Goal: Find specific page/section: Find specific page/section

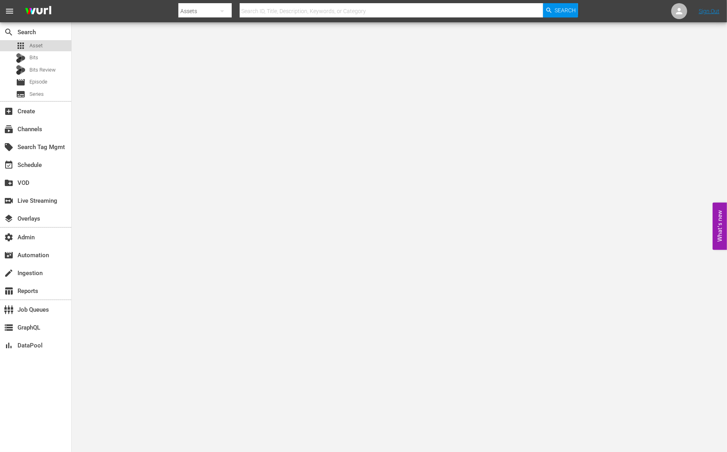
click at [41, 47] on span "Asset" at bounding box center [35, 46] width 13 height 8
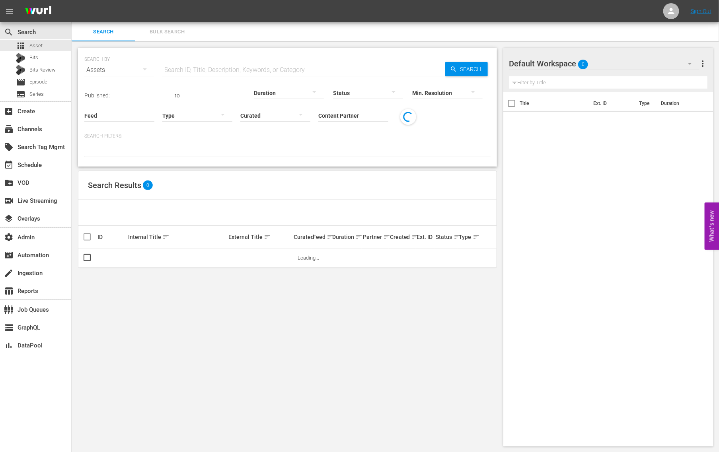
drag, startPoint x: 209, startPoint y: 70, endPoint x: 216, endPoint y: 70, distance: 6.8
click at [209, 70] on input "text" at bounding box center [303, 69] width 283 height 19
paste input "214496"
type input "214496"
click at [484, 66] on span "Search" at bounding box center [472, 69] width 31 height 14
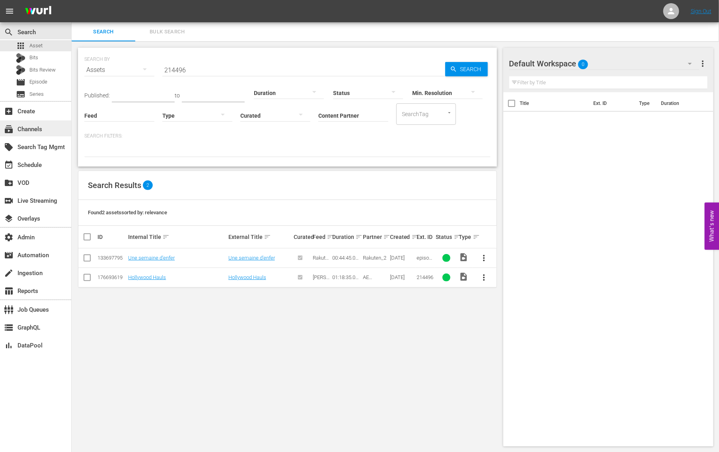
click at [38, 128] on div "subscriptions Channels" at bounding box center [22, 128] width 45 height 7
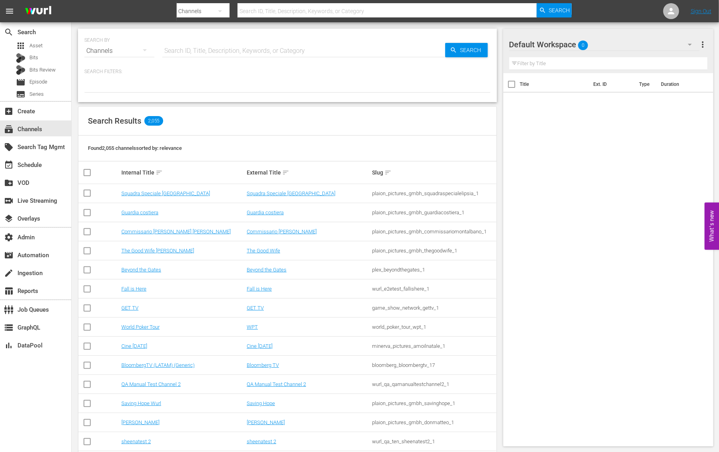
click at [220, 49] on input "text" at bounding box center [303, 50] width 283 height 19
click at [43, 95] on span "Series" at bounding box center [36, 94] width 14 height 8
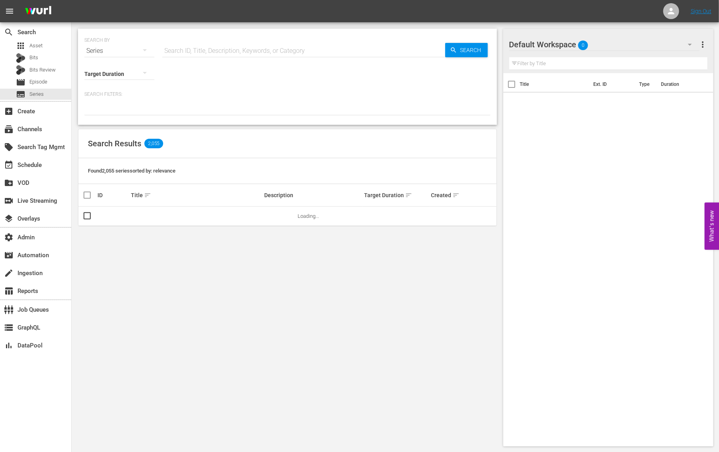
click at [211, 47] on input "text" at bounding box center [303, 50] width 283 height 19
paste input "214496"
type input "214496"
click at [464, 47] on span "Search" at bounding box center [472, 50] width 31 height 14
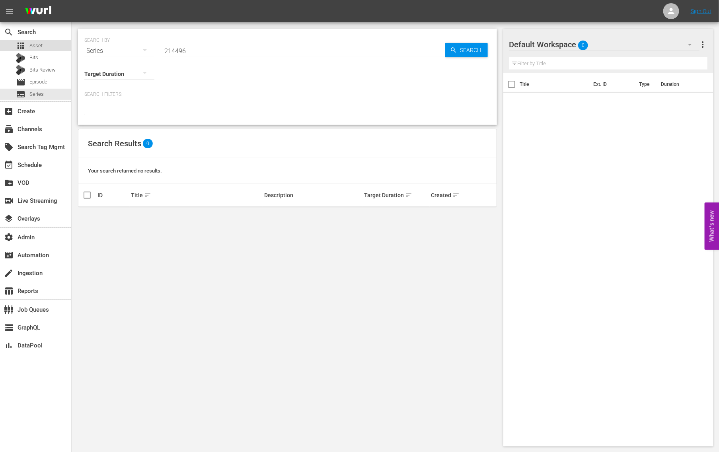
click at [30, 43] on span "Asset" at bounding box center [35, 46] width 13 height 8
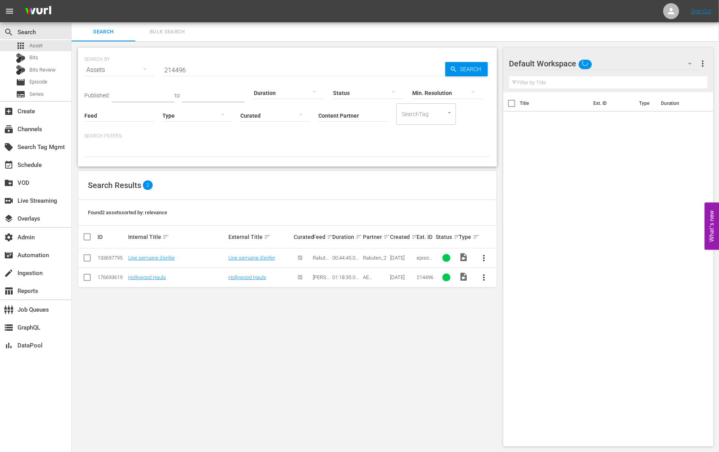
click at [228, 66] on input "214496" at bounding box center [303, 69] width 283 height 19
click at [467, 68] on span "Search" at bounding box center [472, 69] width 31 height 14
click at [249, 276] on link "Hollywood Hauls" at bounding box center [247, 278] width 38 height 6
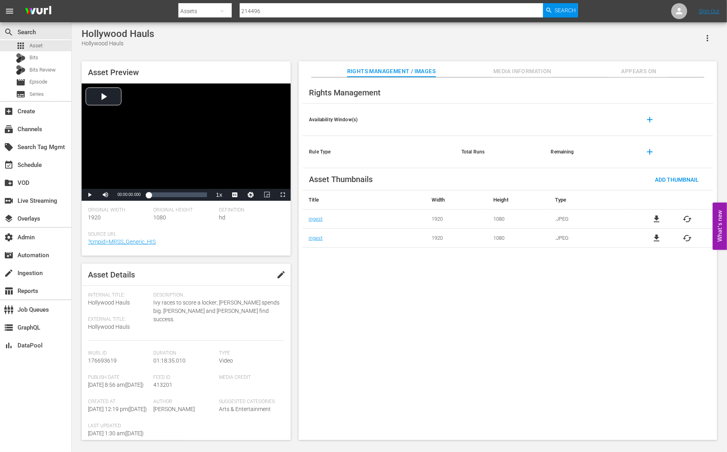
drag, startPoint x: 527, startPoint y: 69, endPoint x: 532, endPoint y: 68, distance: 4.4
click at [528, 68] on span "Media Information" at bounding box center [522, 71] width 60 height 10
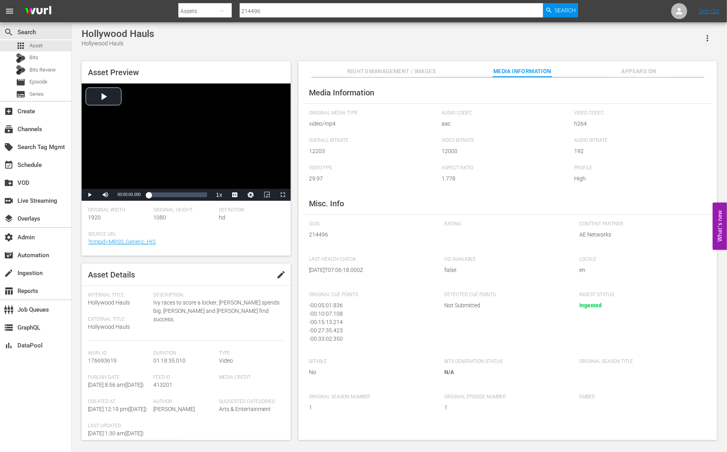
click at [640, 70] on span "Appears On" at bounding box center [639, 71] width 60 height 10
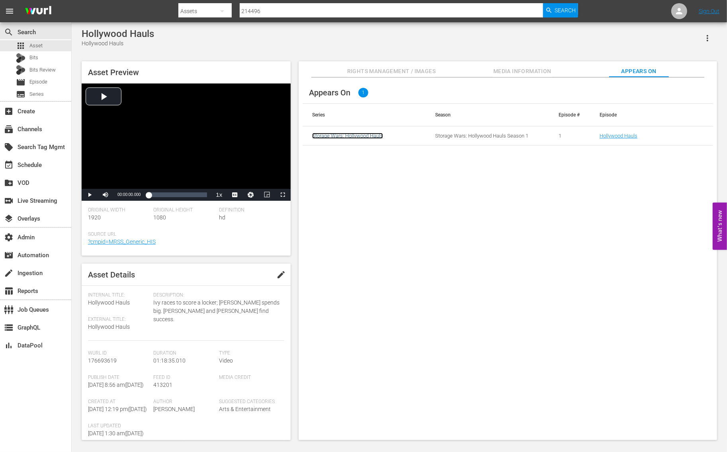
click at [366, 137] on link "Storage Wars: Hollywood Hauls" at bounding box center [347, 136] width 71 height 6
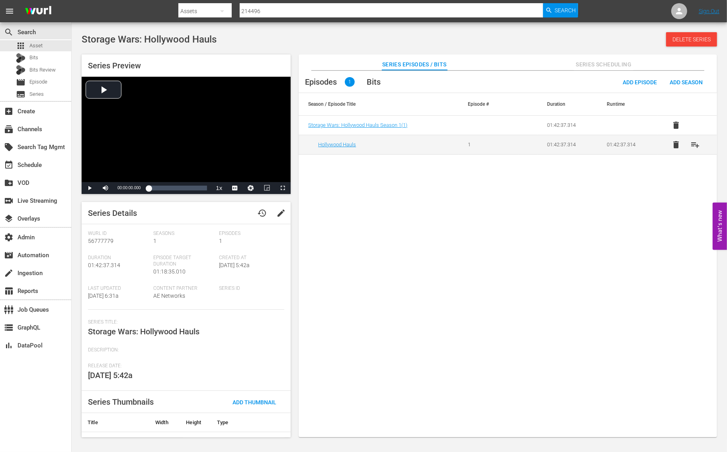
scroll to position [33, 0]
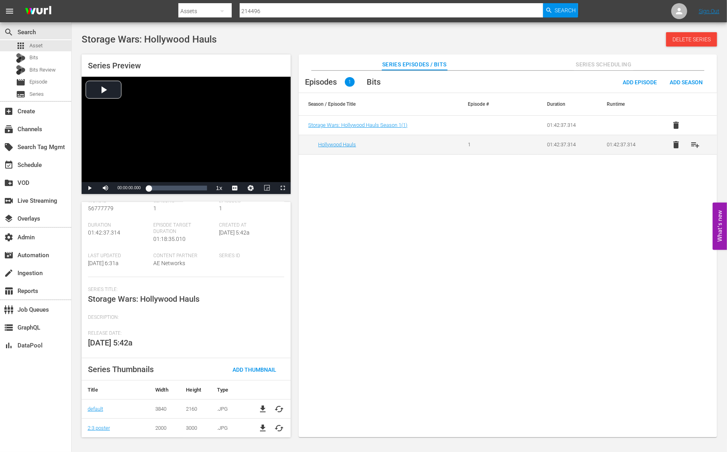
click at [347, 148] on td "Hollywood Hauls" at bounding box center [378, 144] width 160 height 19
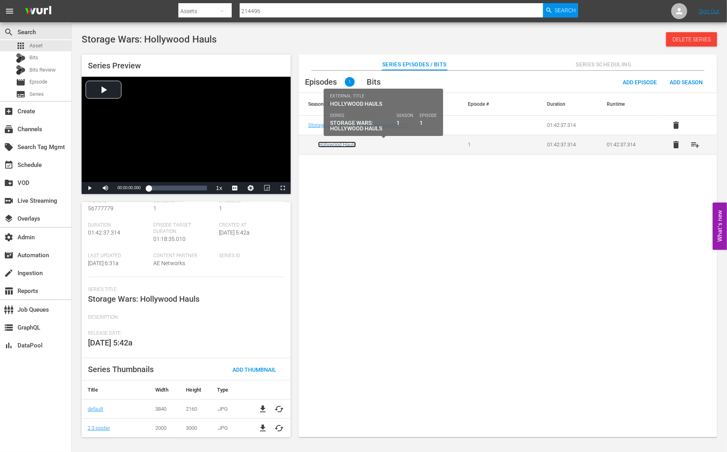
click at [346, 145] on link "Hollywood Hauls" at bounding box center [337, 145] width 38 height 6
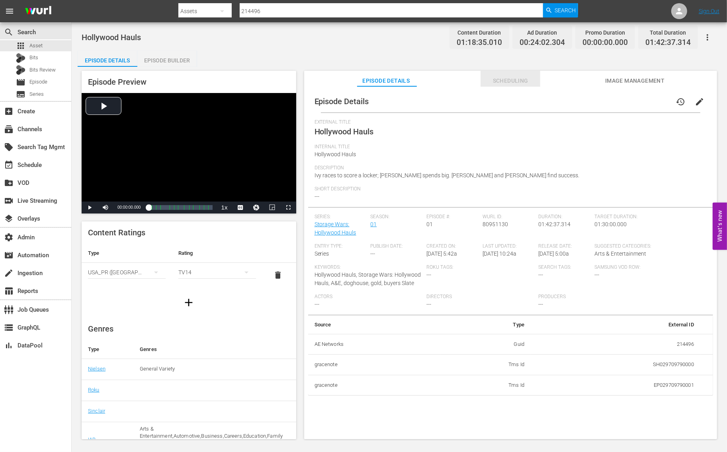
click at [512, 78] on span "Scheduling" at bounding box center [510, 81] width 60 height 10
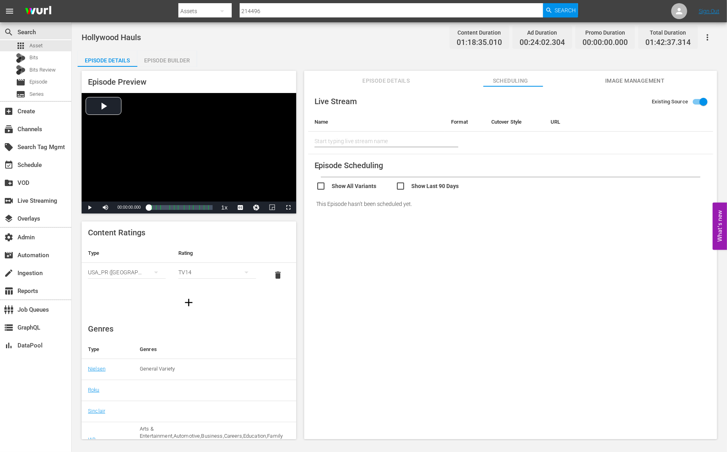
click at [380, 76] on span "Episode Details" at bounding box center [386, 81] width 60 height 10
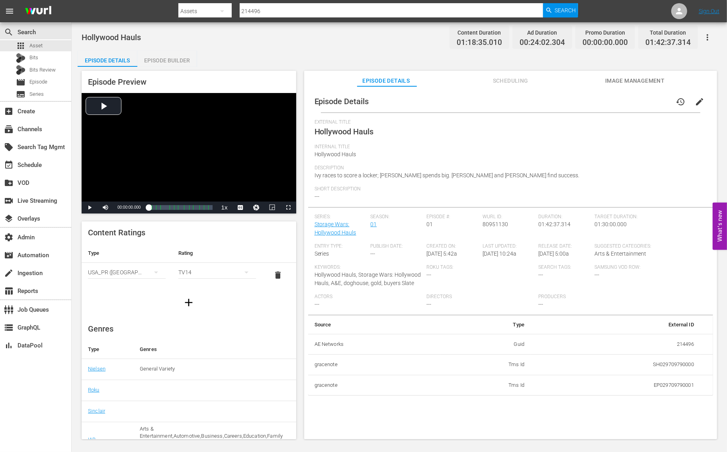
scroll to position [80, 0]
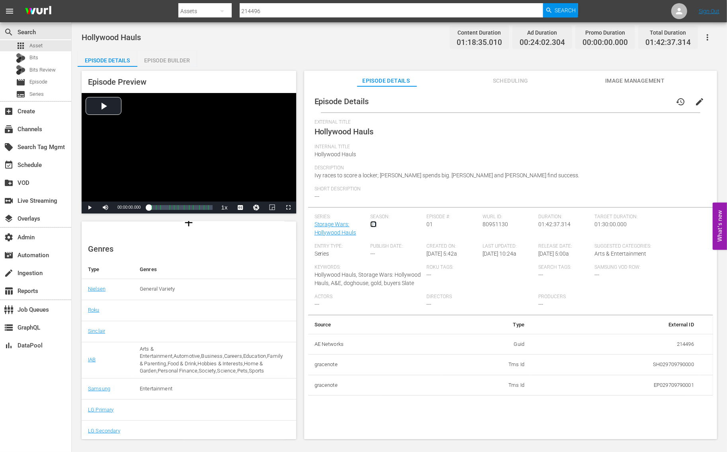
click at [370, 222] on link "01" at bounding box center [373, 224] width 6 height 6
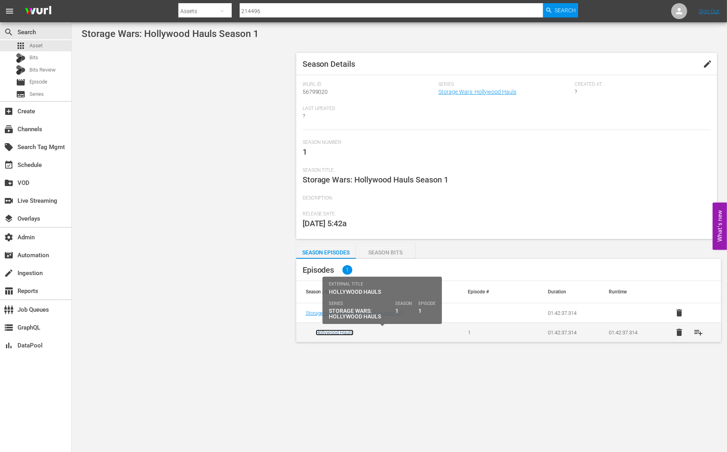
click at [337, 332] on link "Hollywood Hauls" at bounding box center [335, 333] width 38 height 6
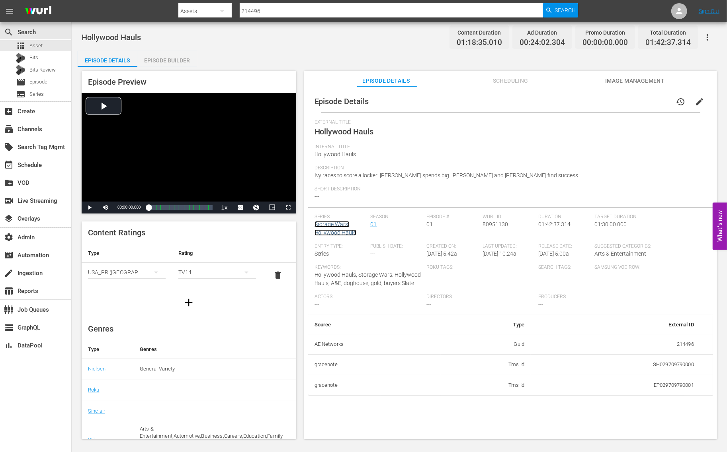
click at [329, 222] on link "Storage Wars: Hollywood Hauls" at bounding box center [335, 228] width 42 height 15
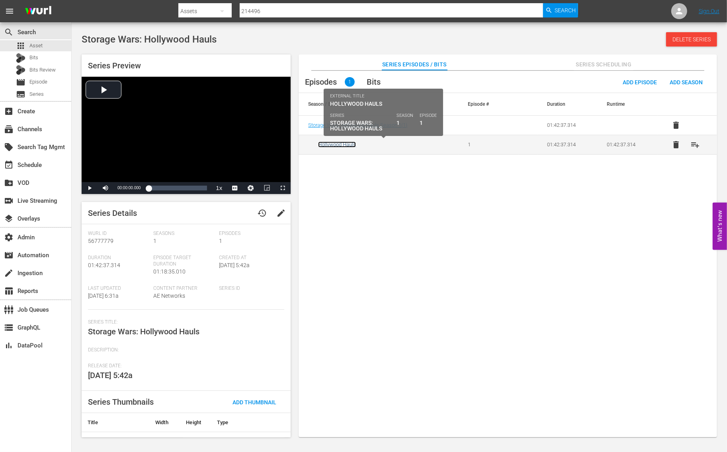
click at [338, 146] on link "Hollywood Hauls" at bounding box center [337, 145] width 38 height 6
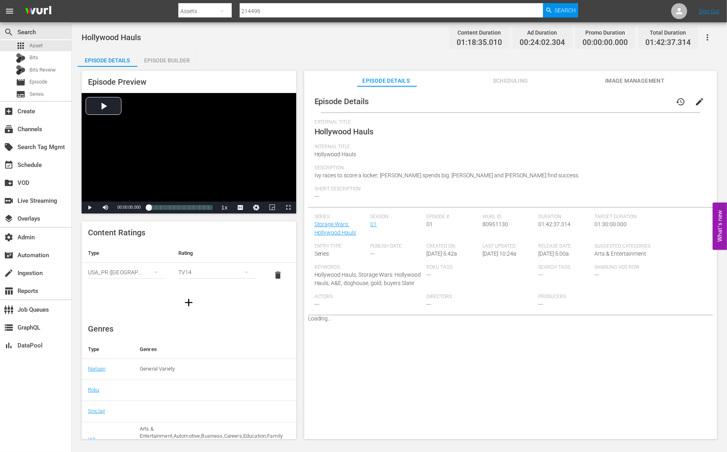
scroll to position [80, 0]
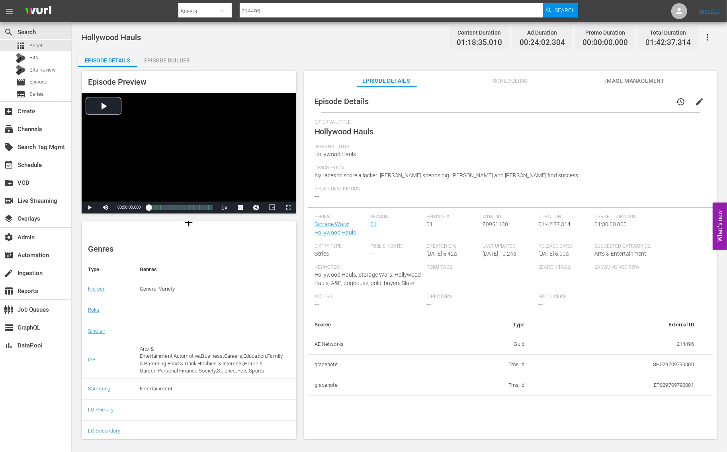
click at [168, 57] on div "Episode Builder" at bounding box center [167, 60] width 60 height 19
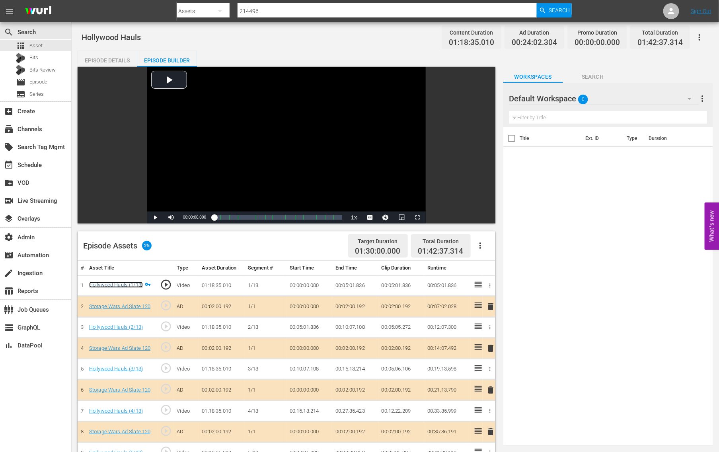
click at [134, 284] on link "Hollywood Hauls (1/13)" at bounding box center [116, 285] width 54 height 6
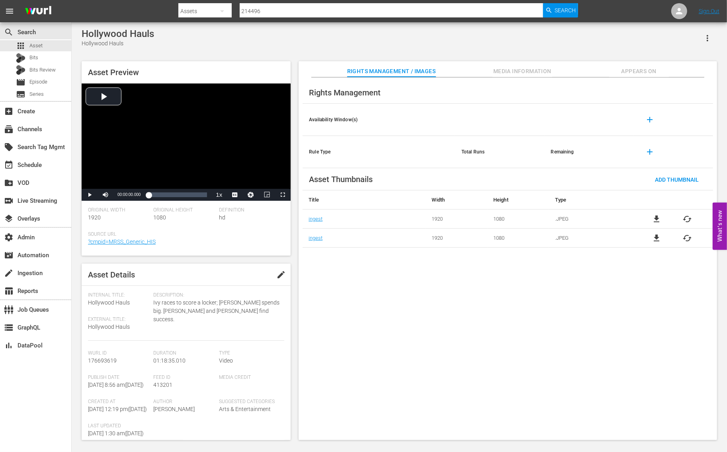
click at [161, 385] on span "413201" at bounding box center [162, 385] width 19 height 6
click at [160, 385] on span "413201" at bounding box center [162, 385] width 19 height 6
copy span "413201"
click at [113, 33] on div "Hollywood Hauls" at bounding box center [118, 33] width 72 height 11
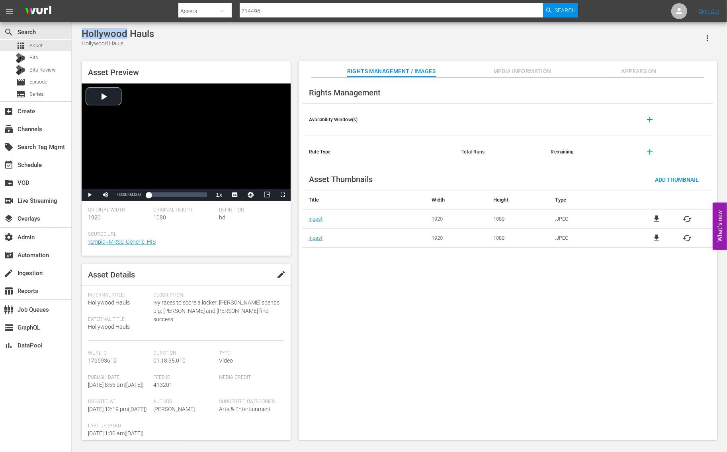
click at [113, 33] on div "Hollywood Hauls" at bounding box center [118, 33] width 72 height 11
copy div "Hollywood Hauls"
